Goal: Use online tool/utility: Utilize a website feature to perform a specific function

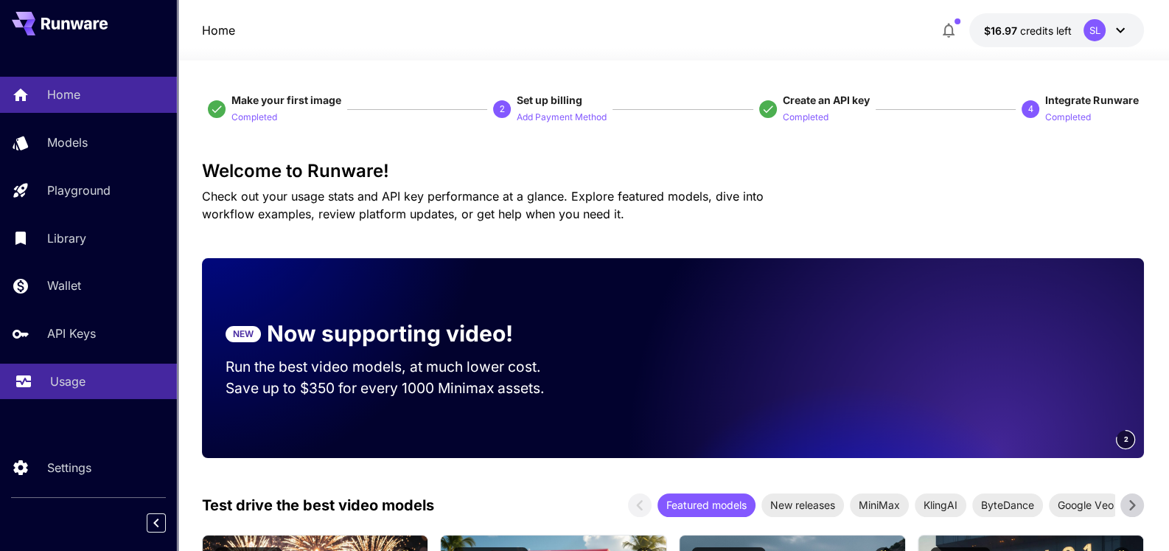
click at [71, 379] on p "Usage" at bounding box center [67, 381] width 35 height 18
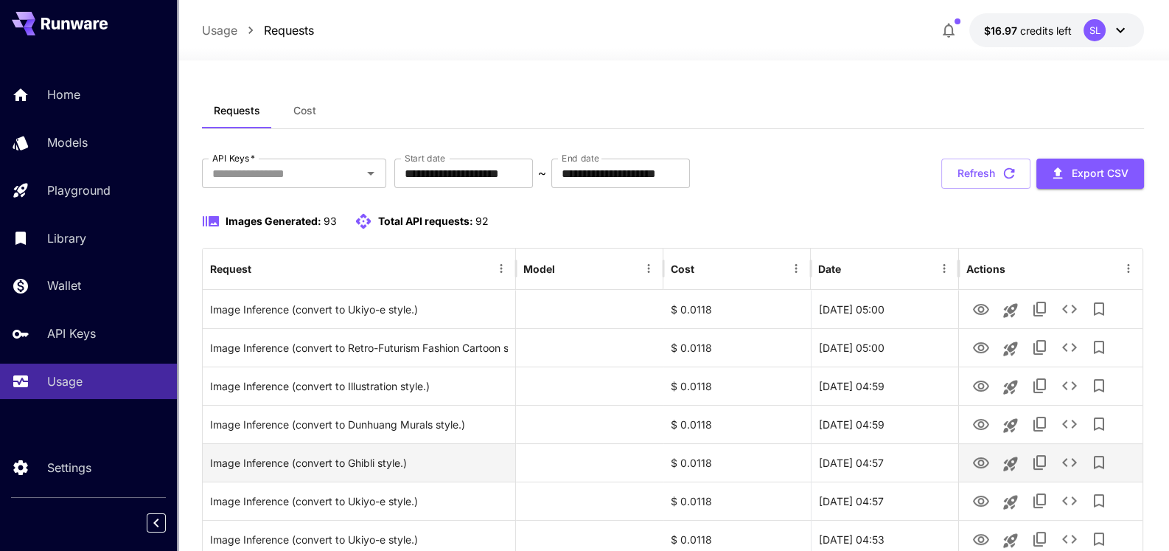
scroll to position [73, 0]
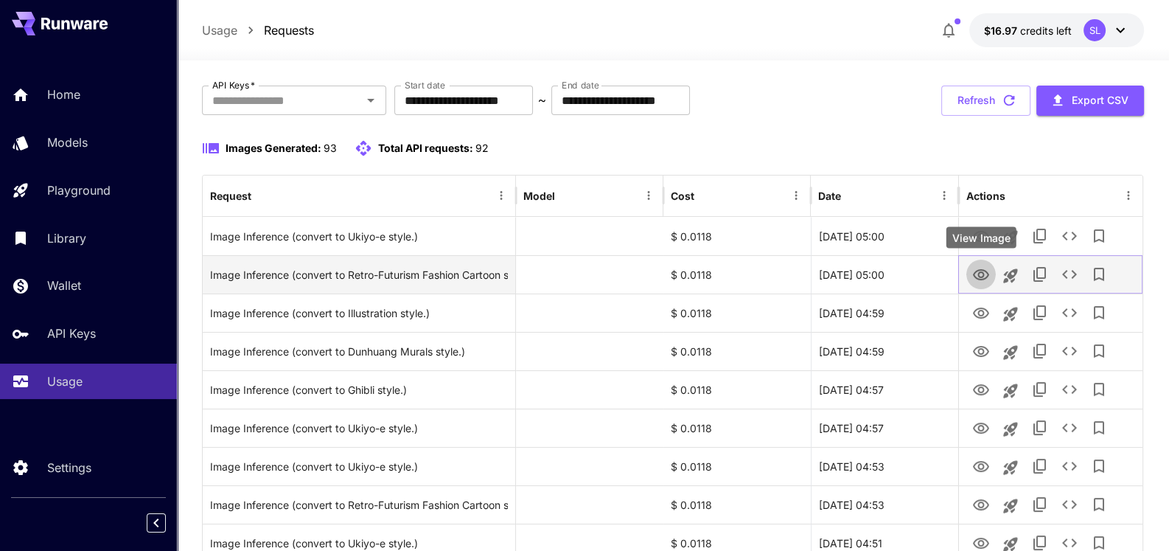
click at [984, 273] on icon "View Image" at bounding box center [981, 274] width 16 height 11
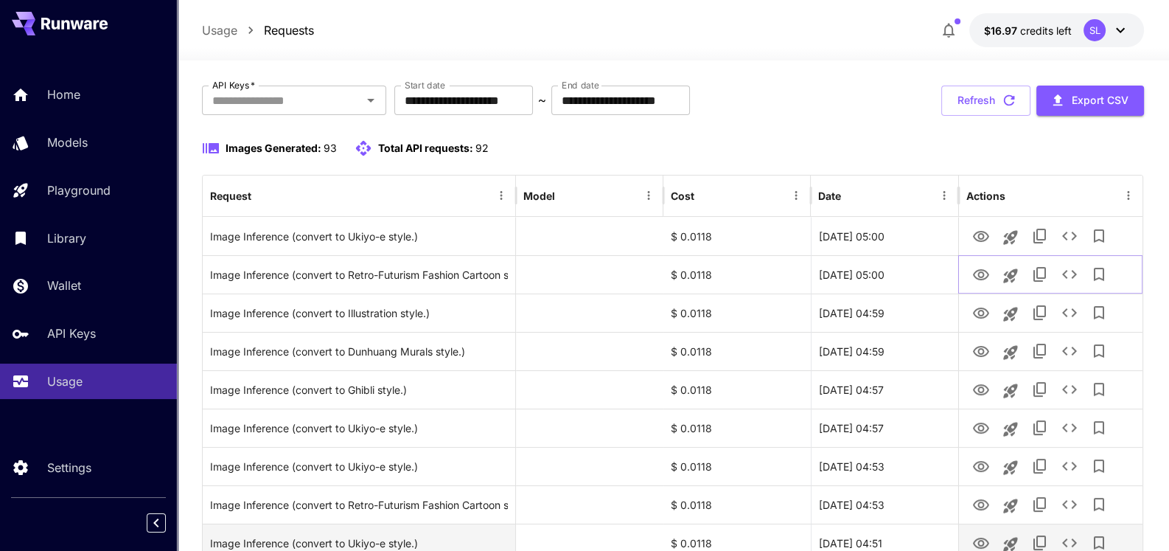
scroll to position [147, 0]
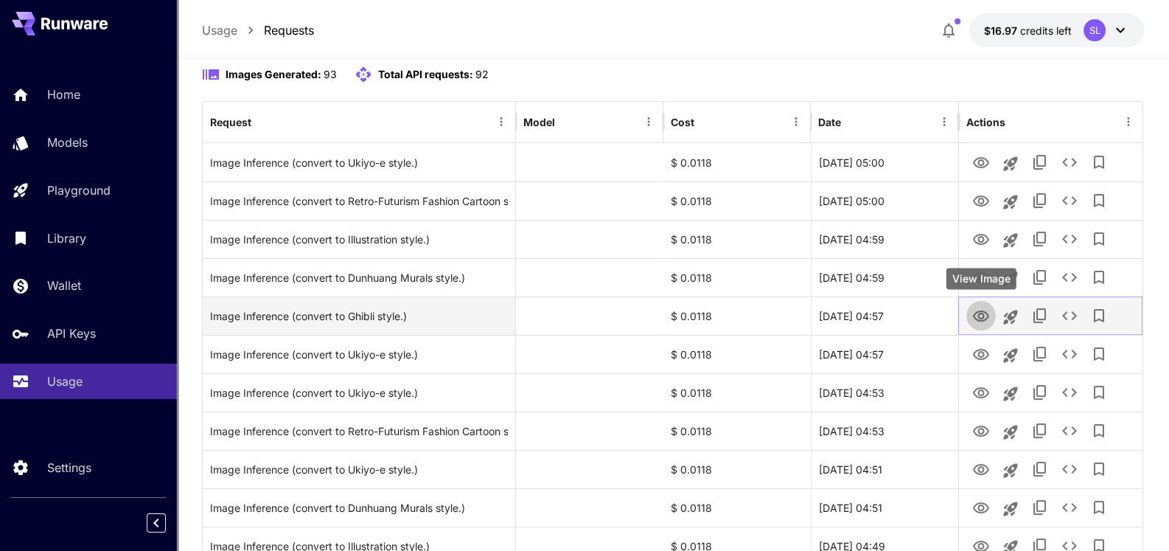
click at [981, 314] on icon "View Image" at bounding box center [981, 316] width 18 height 18
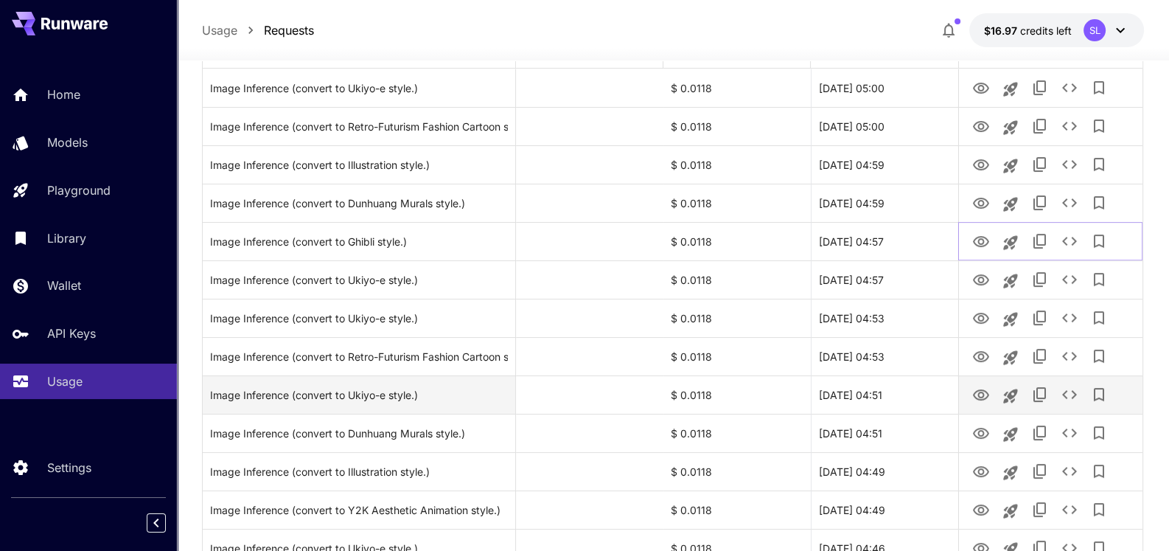
scroll to position [294, 0]
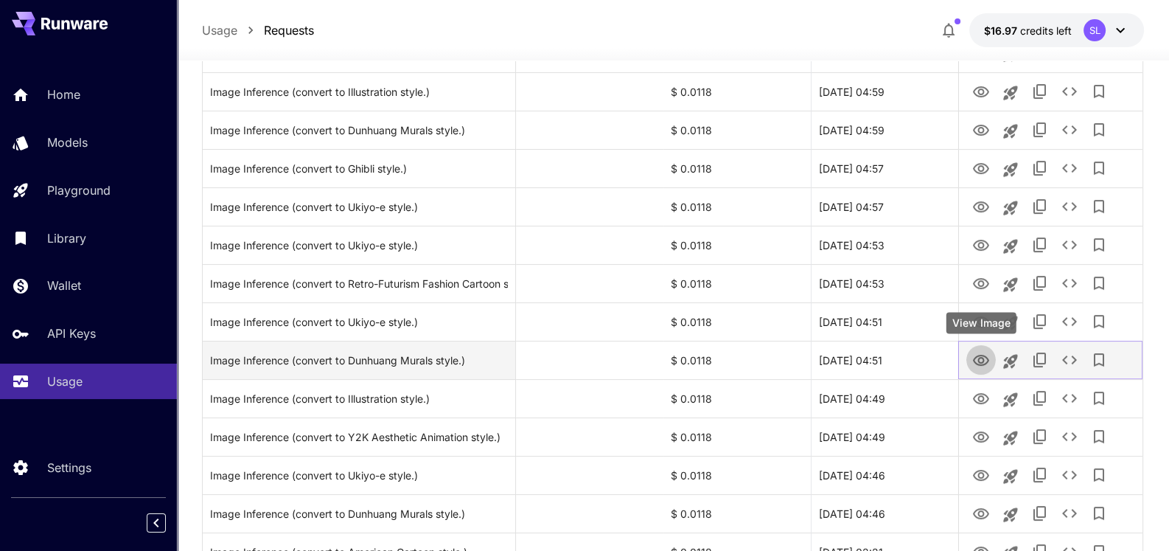
click at [977, 356] on icon "View Image" at bounding box center [981, 361] width 18 height 18
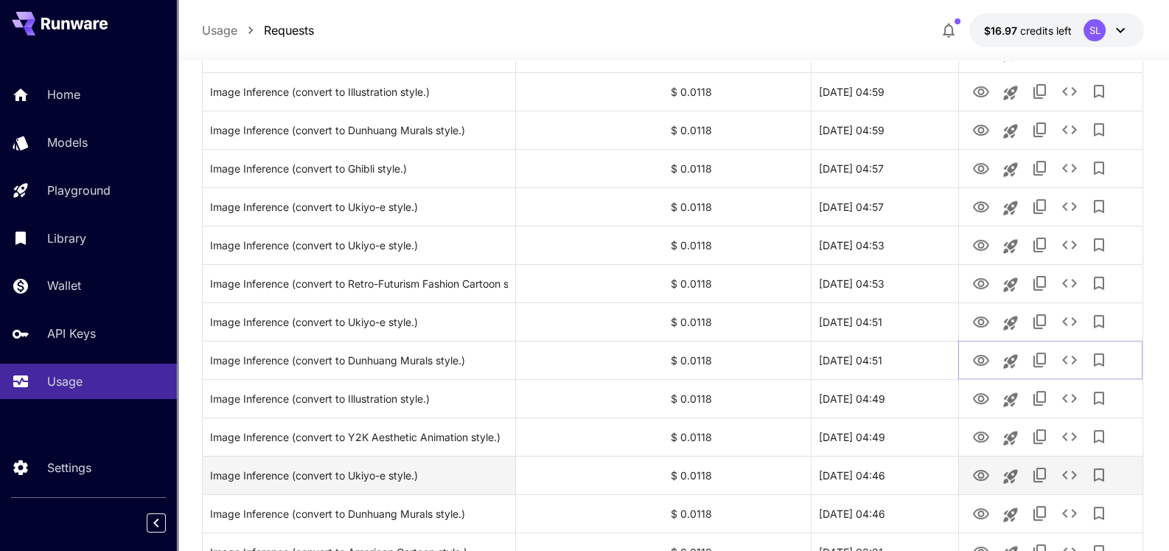
scroll to position [368, 0]
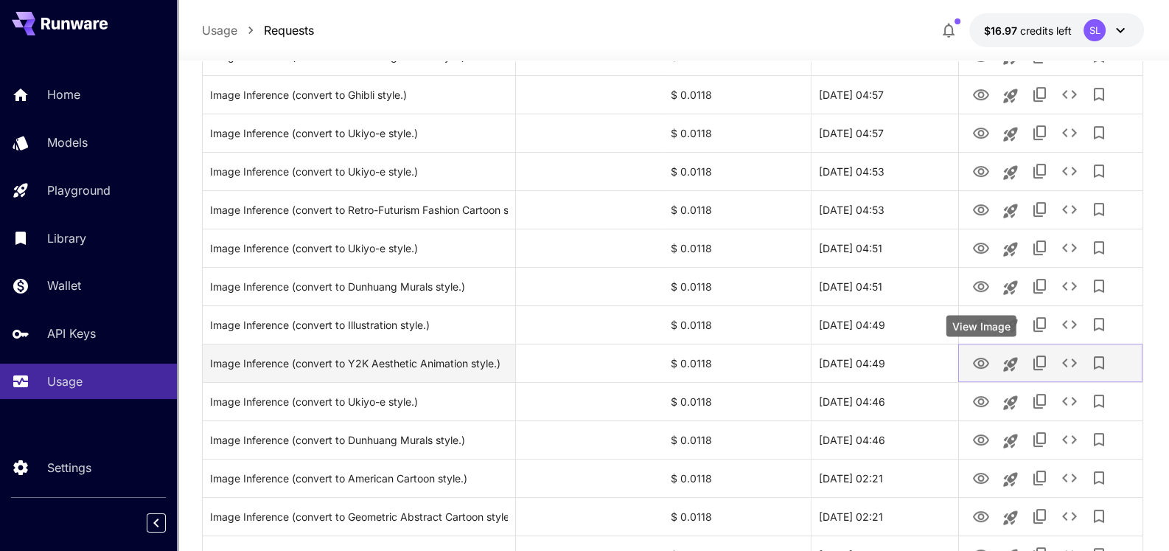
click at [976, 361] on icon "View Image" at bounding box center [981, 364] width 18 height 18
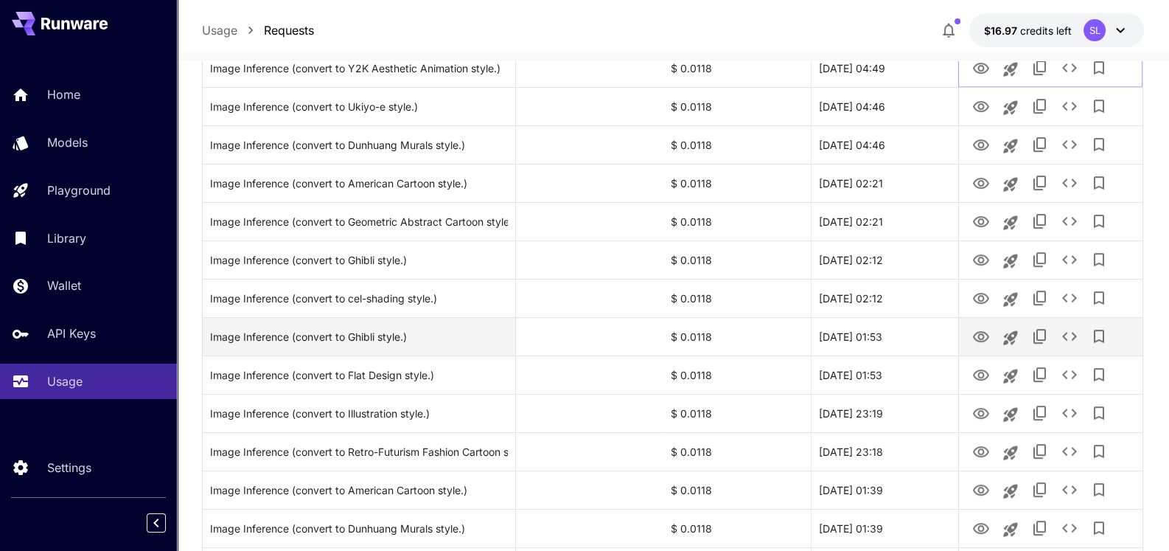
scroll to position [736, 0]
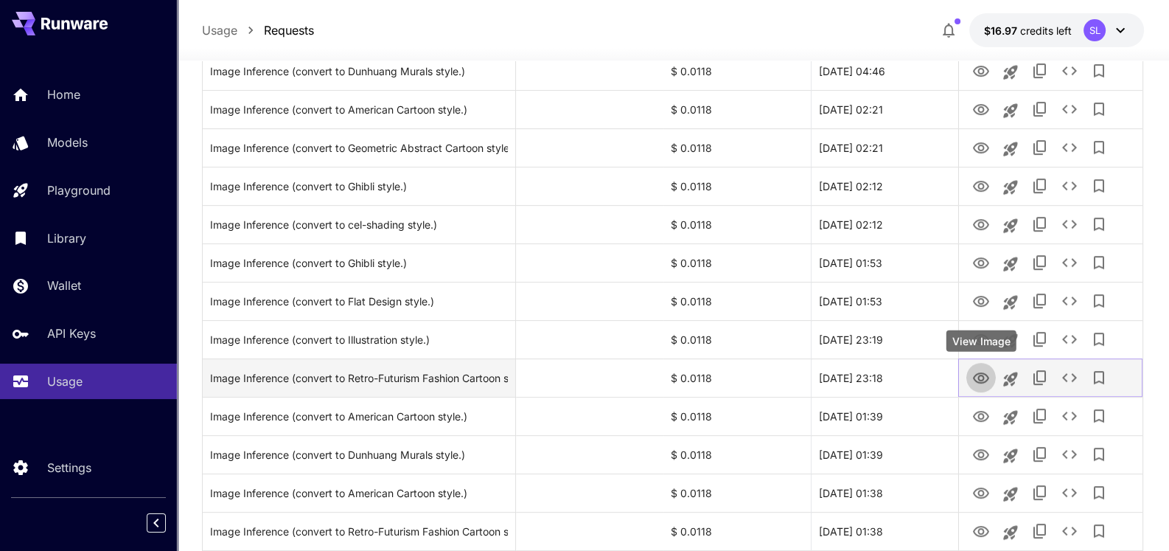
click at [983, 374] on icon "View Image" at bounding box center [981, 377] width 16 height 11
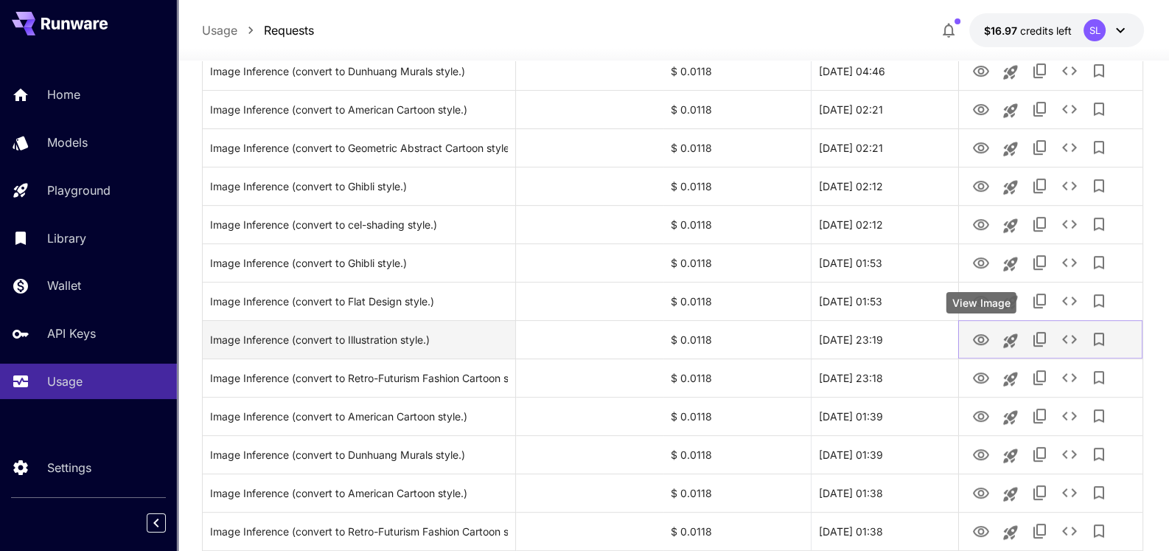
click at [983, 340] on icon "View Image" at bounding box center [981, 339] width 16 height 11
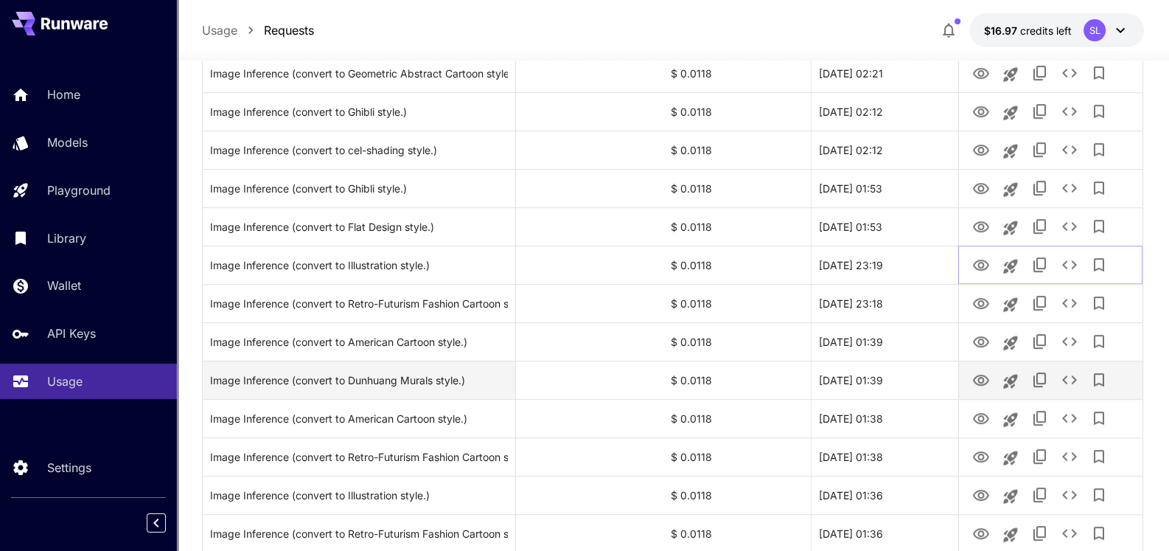
scroll to position [885, 0]
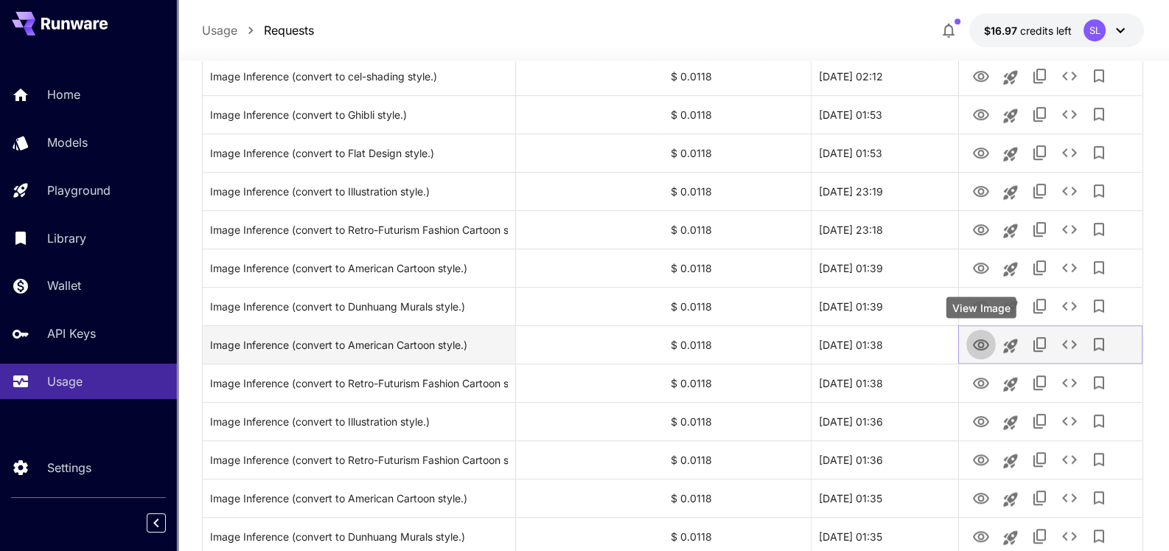
click at [983, 345] on icon "View Image" at bounding box center [981, 344] width 16 height 11
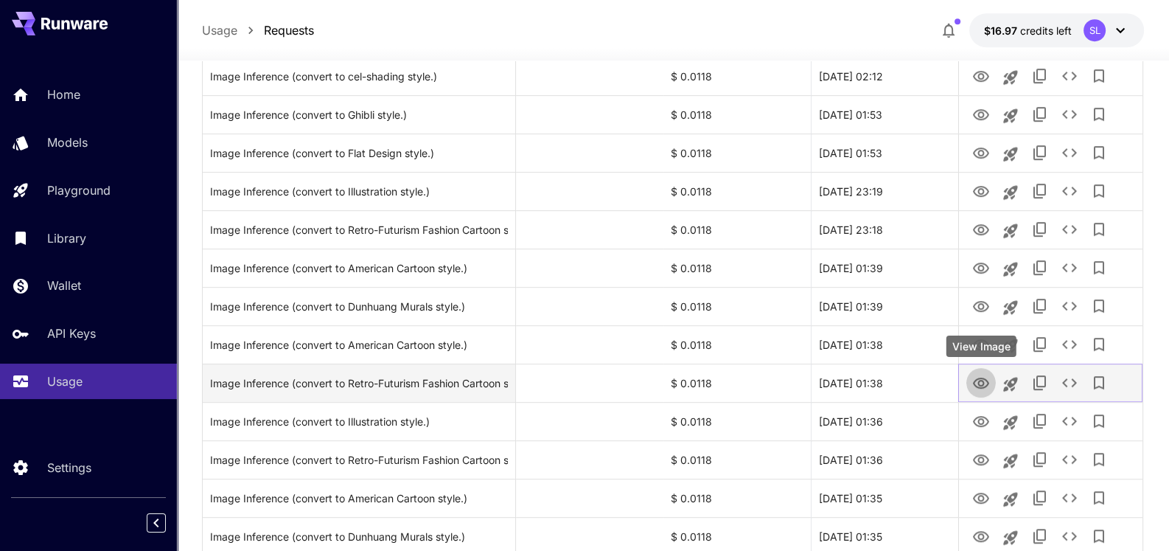
click at [986, 379] on icon "View Image" at bounding box center [981, 382] width 16 height 11
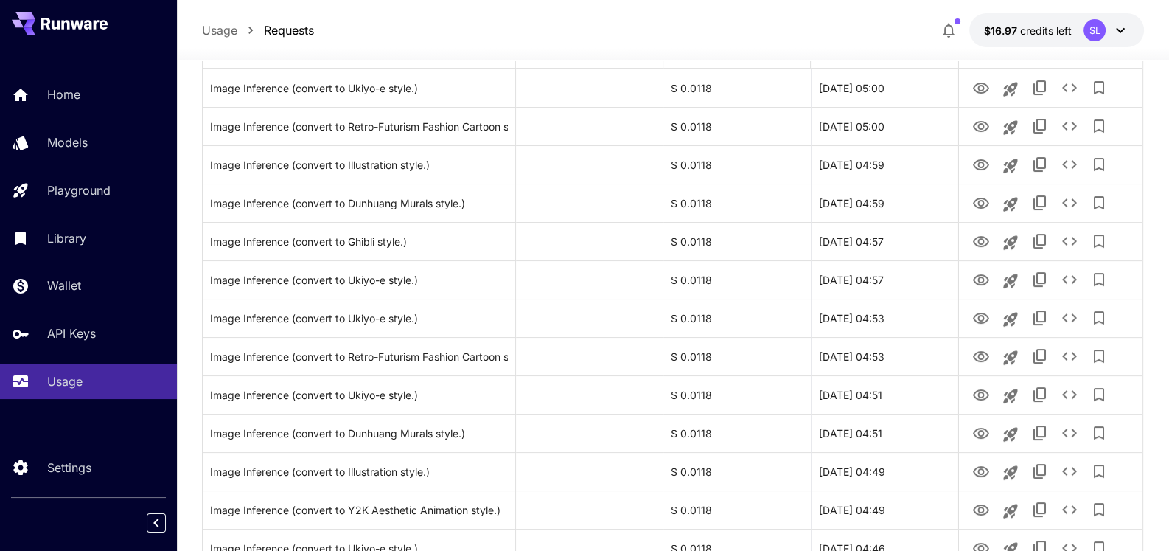
scroll to position [0, 0]
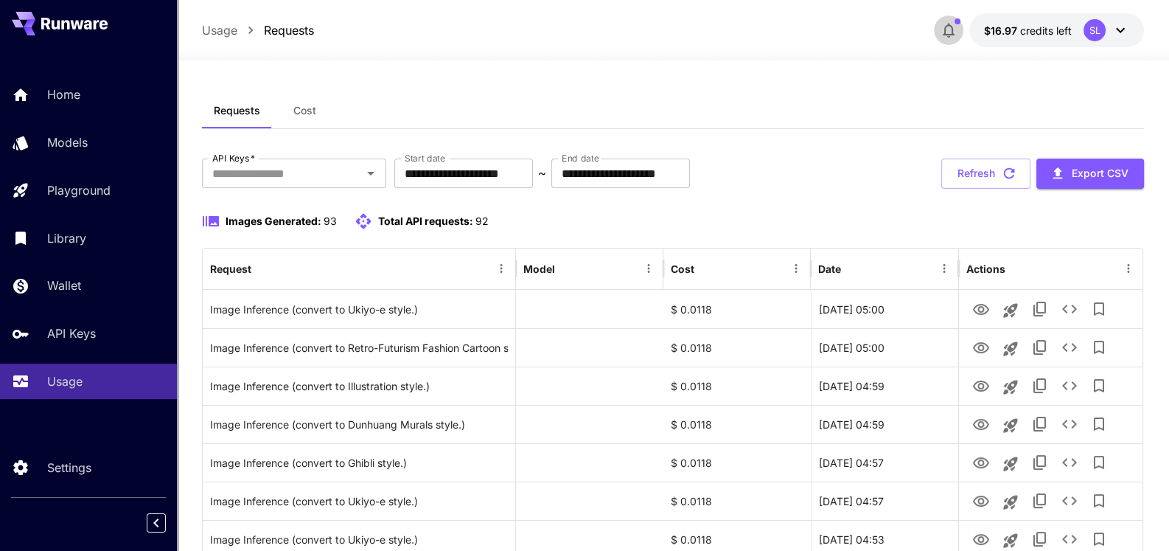
click at [949, 32] on icon "button" at bounding box center [949, 30] width 18 height 18
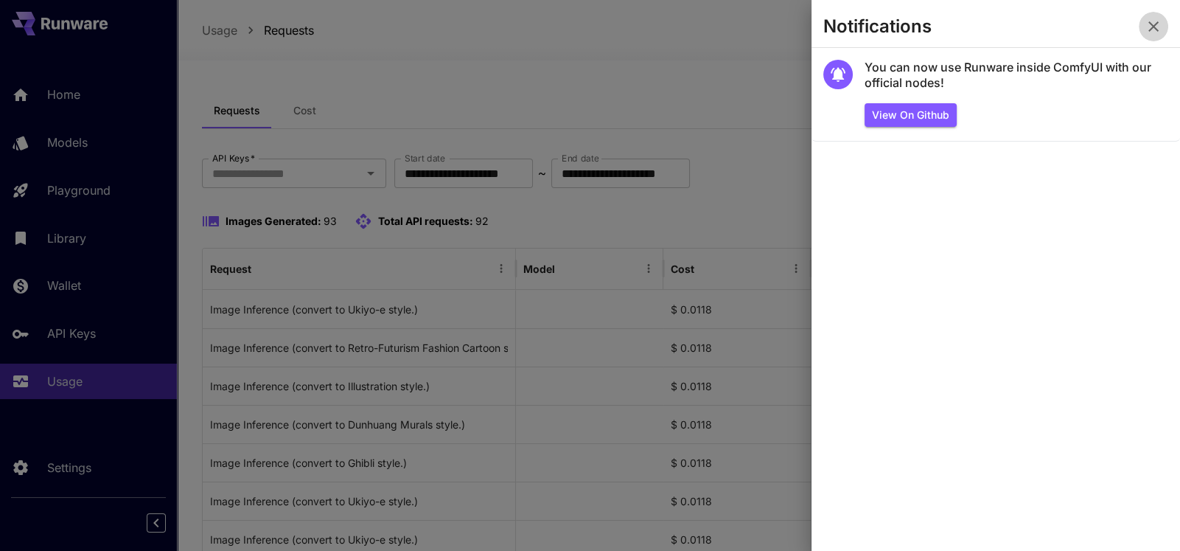
click at [1150, 27] on icon "button" at bounding box center [1154, 27] width 18 height 18
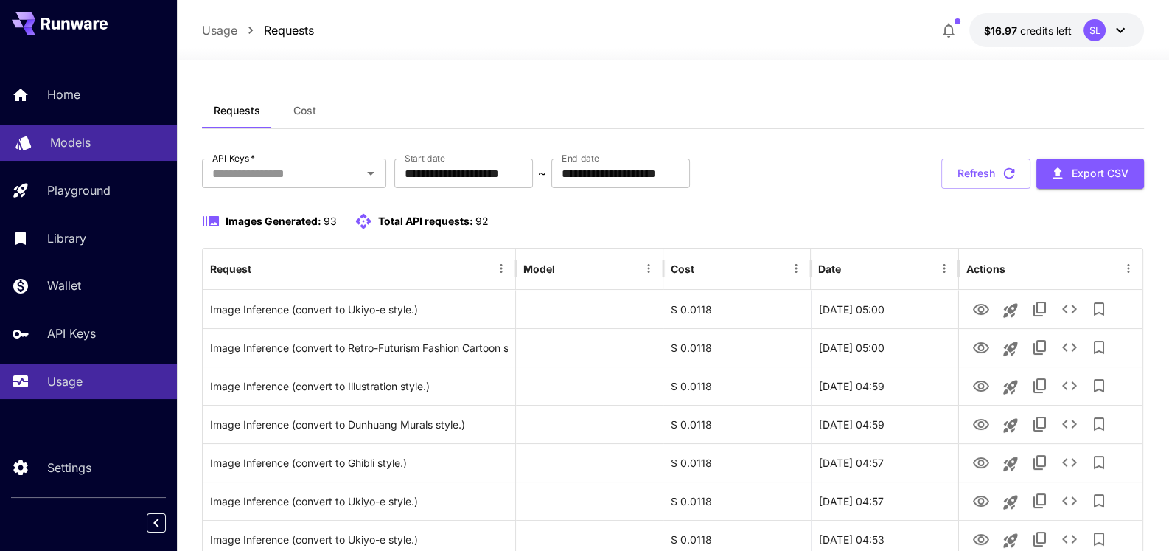
click at [70, 146] on p "Models" at bounding box center [70, 142] width 41 height 18
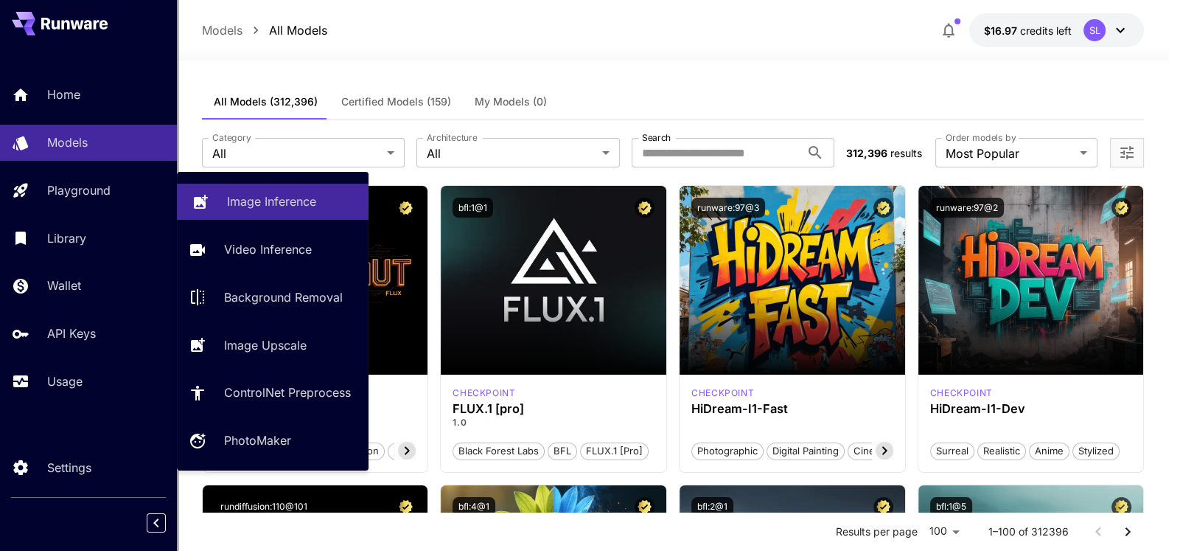
click at [263, 194] on p "Image Inference" at bounding box center [271, 201] width 89 height 18
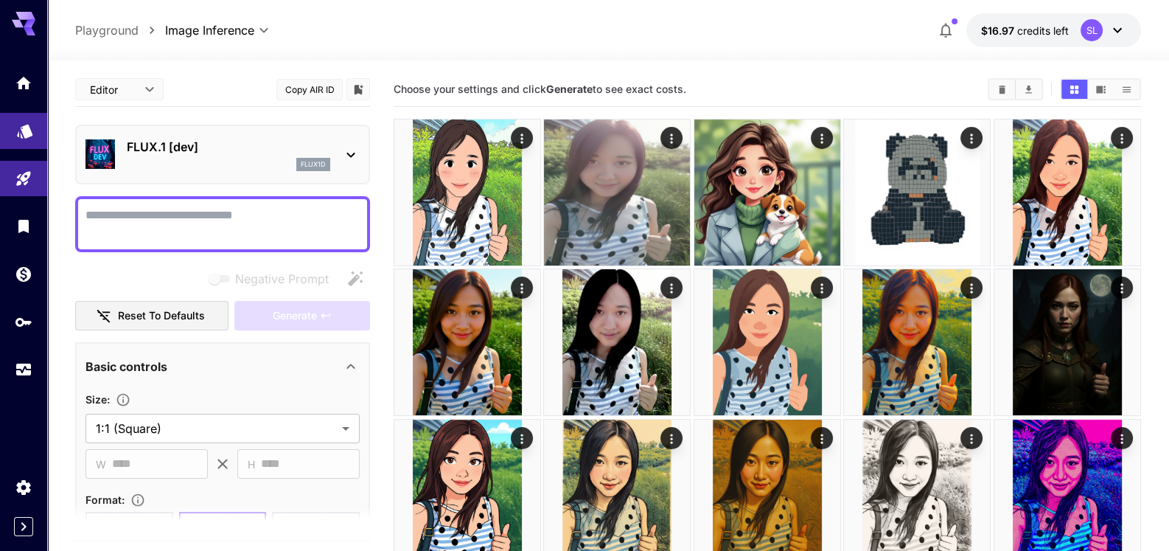
click at [31, 125] on icon "Models" at bounding box center [25, 127] width 18 height 18
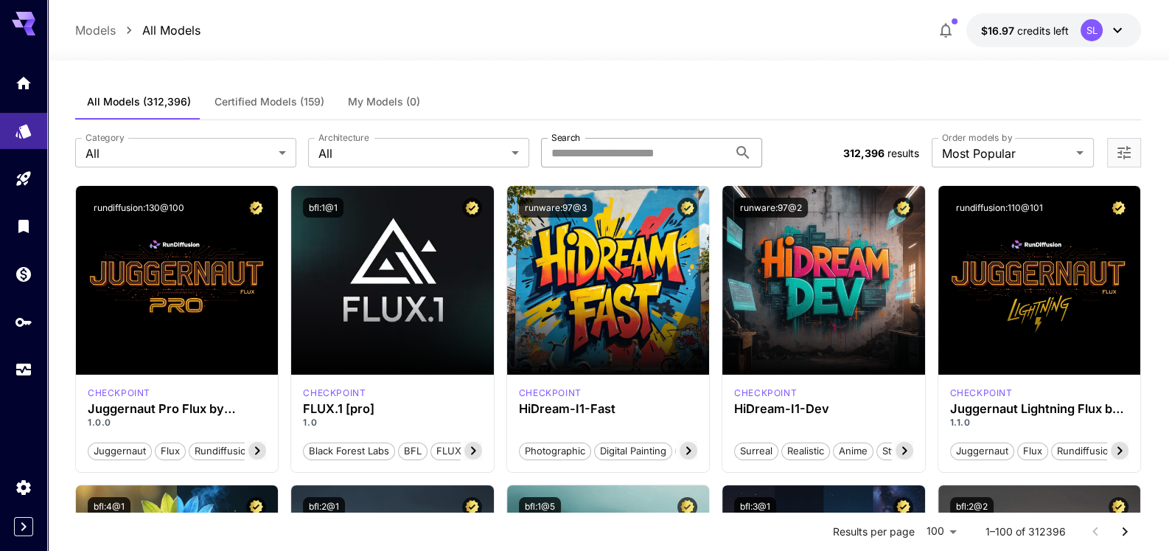
click at [614, 150] on input "Search" at bounding box center [634, 152] width 187 height 29
type input "****"
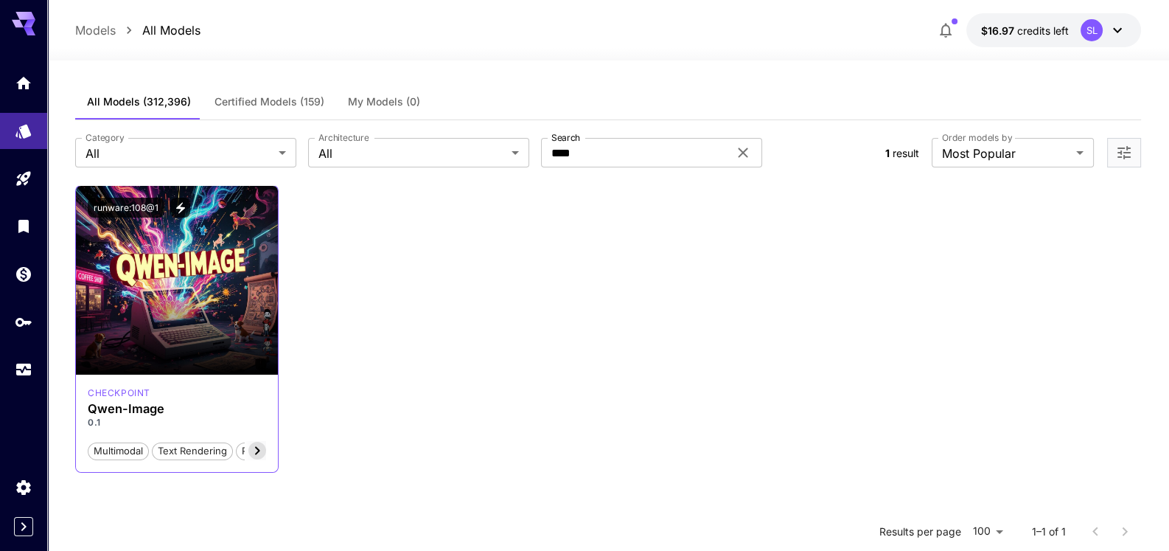
click at [92, 425] on p "0.1" at bounding box center [177, 422] width 178 height 13
click at [372, 397] on div "Launch in Playground runware:108@1 checkpoint [PERSON_NAME]-Image 0.1 Multimoda…" at bounding box center [608, 329] width 1066 height 288
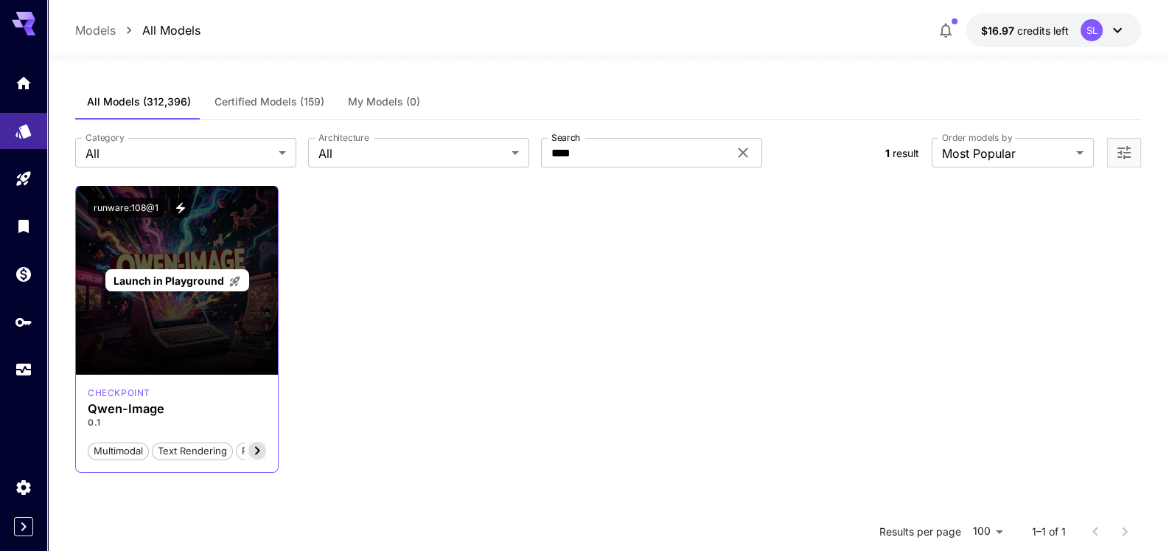
click at [182, 282] on span "Launch in Playground" at bounding box center [169, 280] width 111 height 13
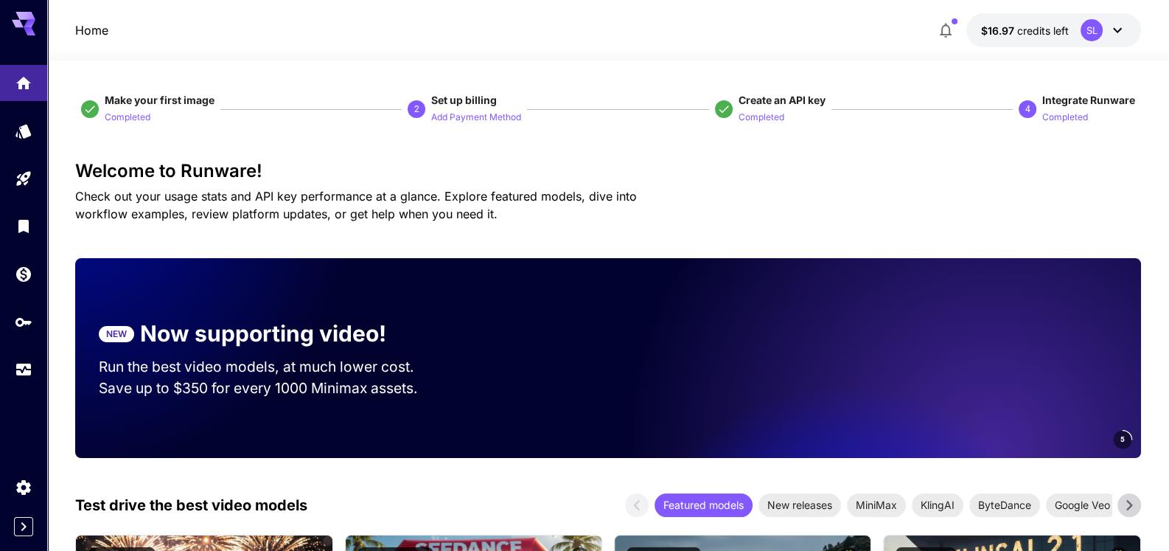
click at [810, 194] on div "Welcome to Runware! Check out your usage stats and API key performance at a gla…" at bounding box center [608, 192] width 1066 height 62
